Goal: Information Seeking & Learning: Check status

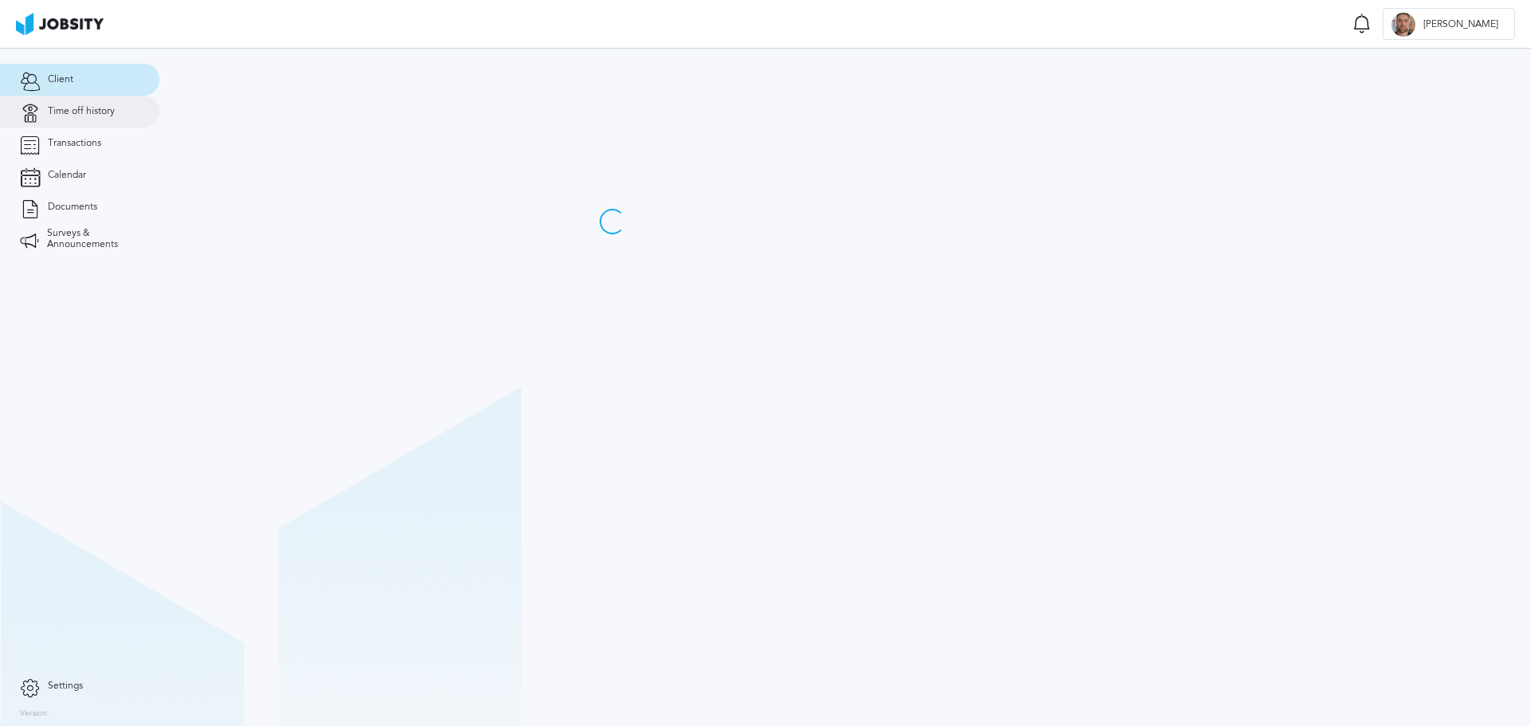
click at [116, 116] on link "Time off history" at bounding box center [79, 112] width 159 height 32
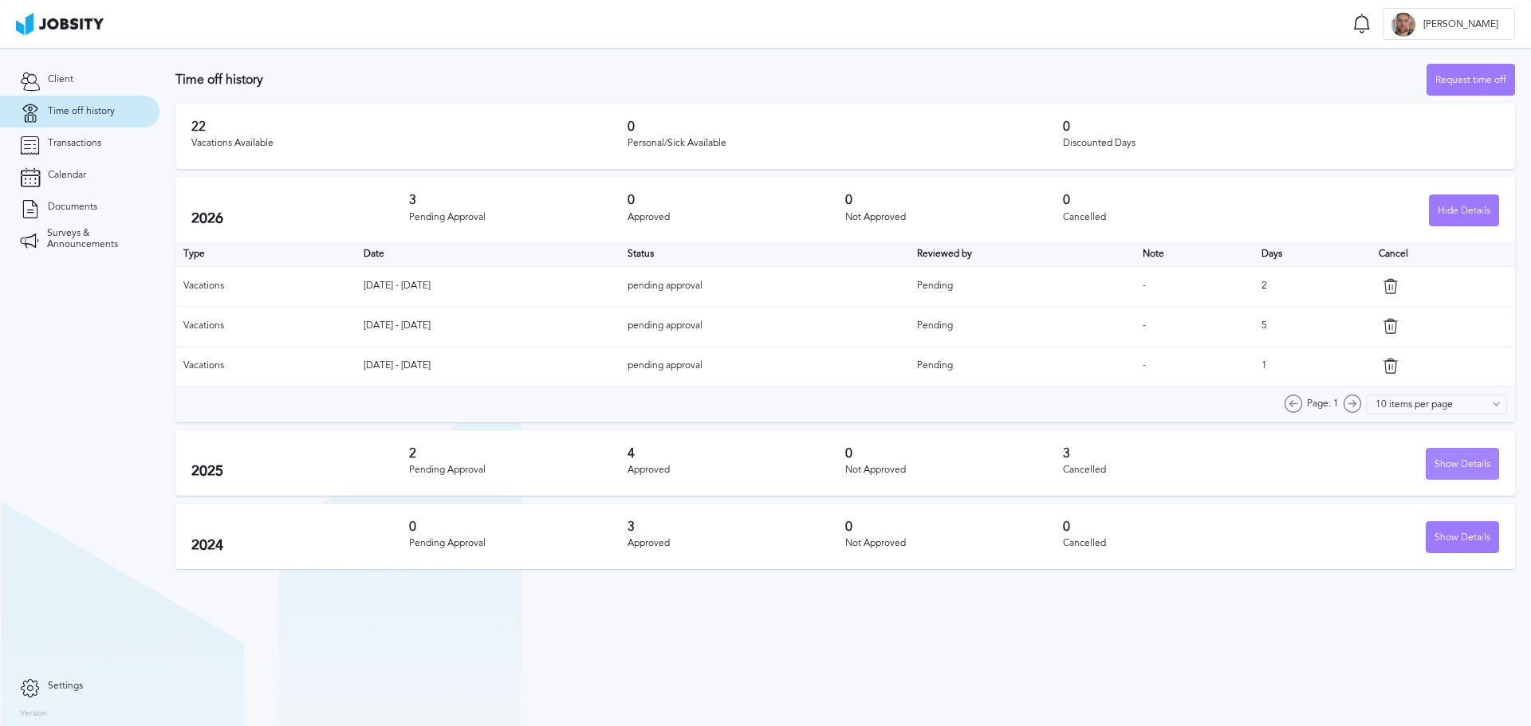
click at [1451, 461] on div "Show Details" at bounding box center [1462, 465] width 72 height 32
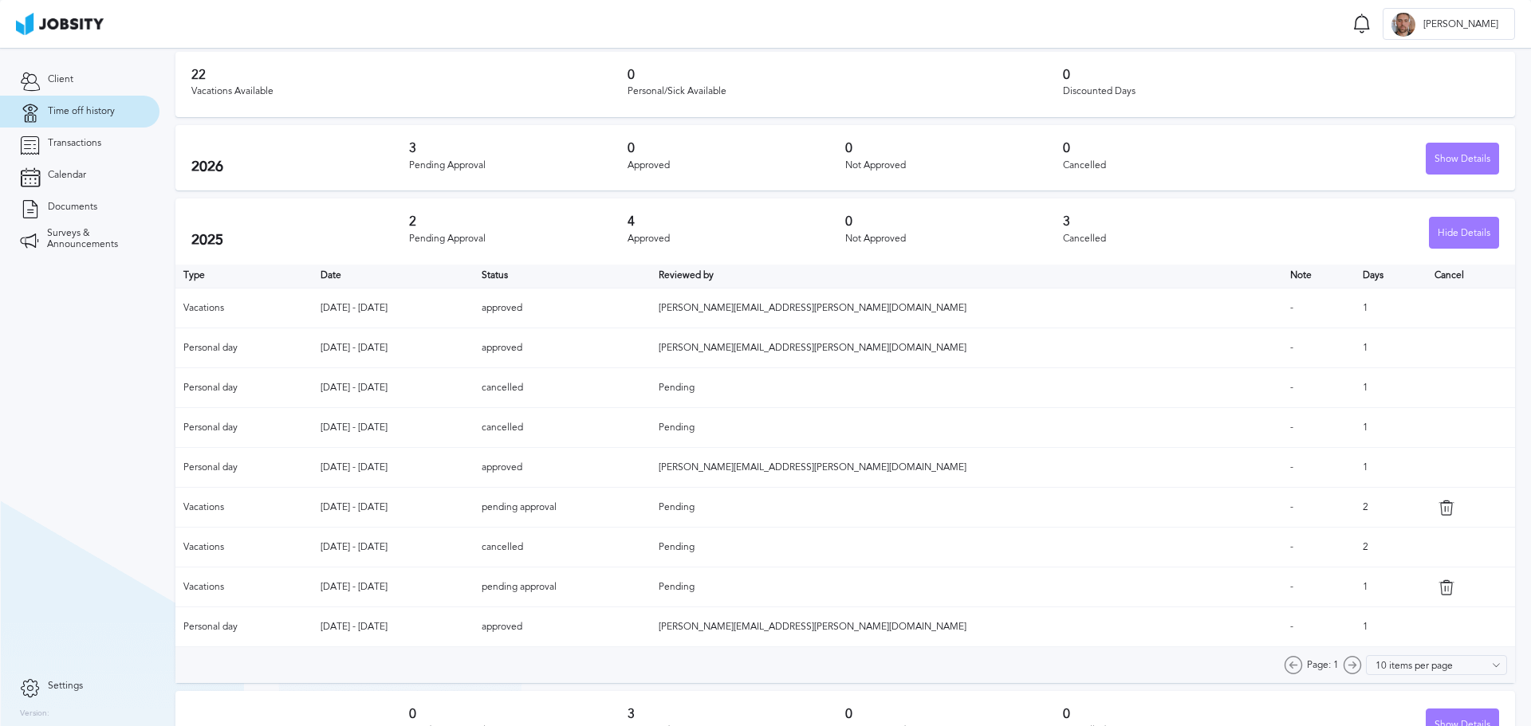
scroll to position [80, 0]
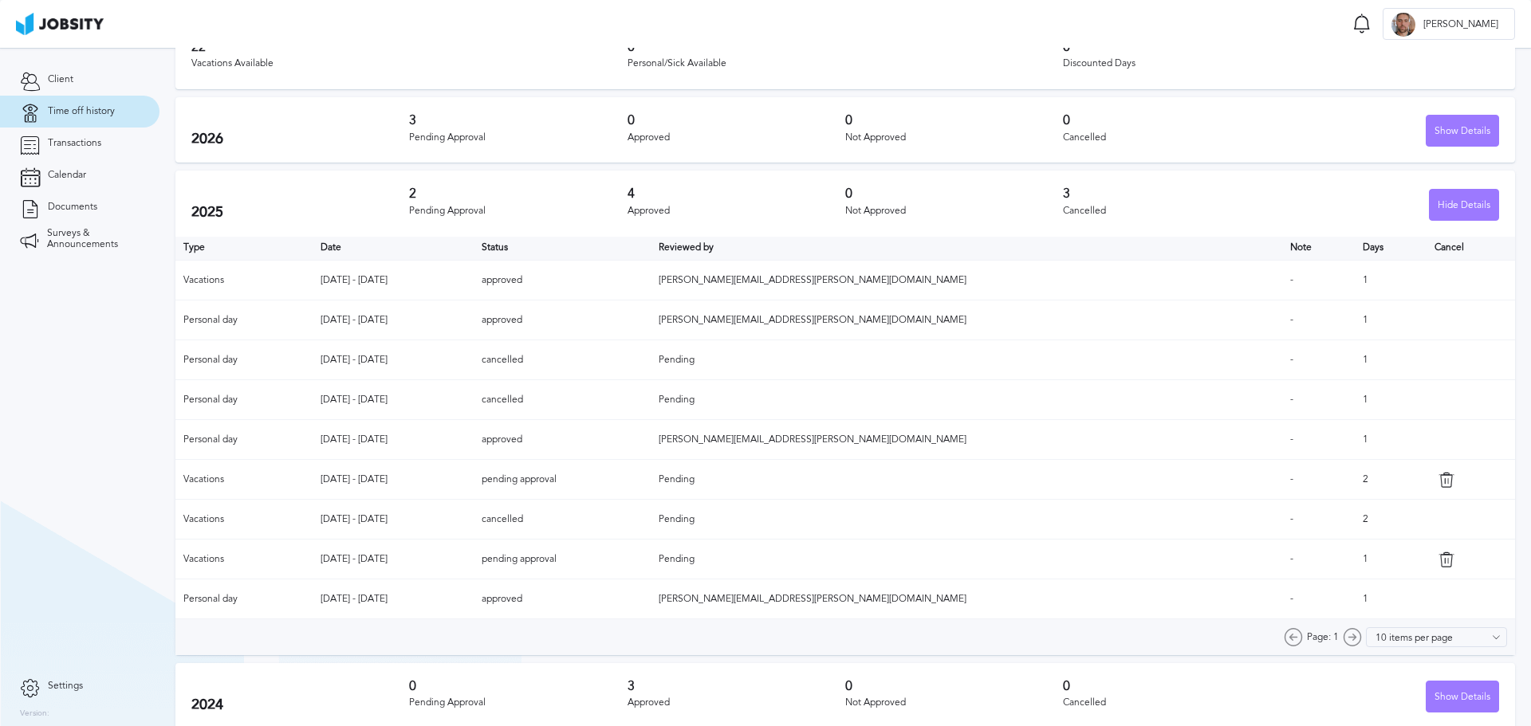
click at [882, 470] on td "Pending" at bounding box center [965, 480] width 631 height 40
click at [694, 559] on span "Pending" at bounding box center [676, 558] width 36 height 11
click at [922, 505] on td "Pending" at bounding box center [965, 520] width 631 height 40
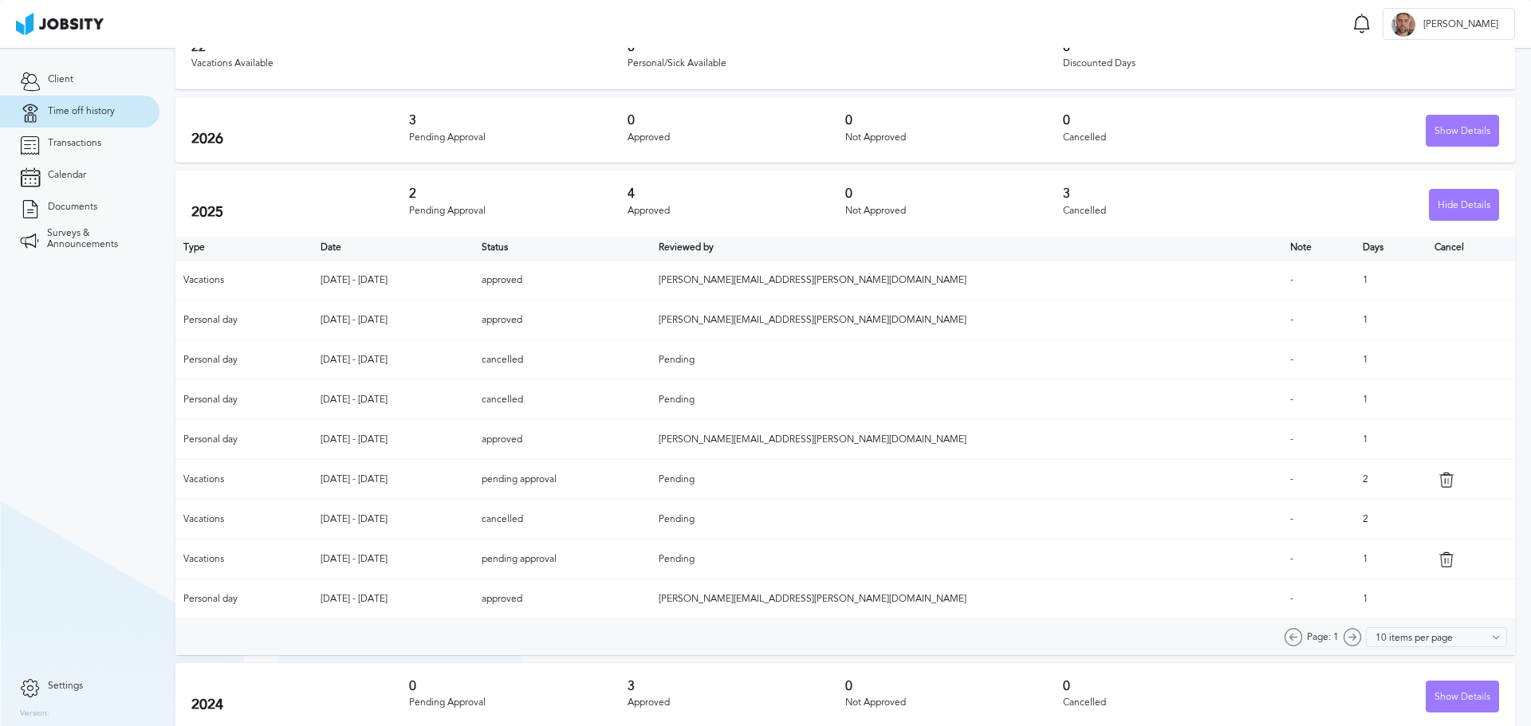
click at [694, 481] on span "Pending" at bounding box center [676, 479] width 36 height 11
click at [884, 530] on td "Pending" at bounding box center [965, 520] width 631 height 40
click at [650, 451] on td "approved" at bounding box center [562, 440] width 177 height 40
